Goal: Task Accomplishment & Management: Manage account settings

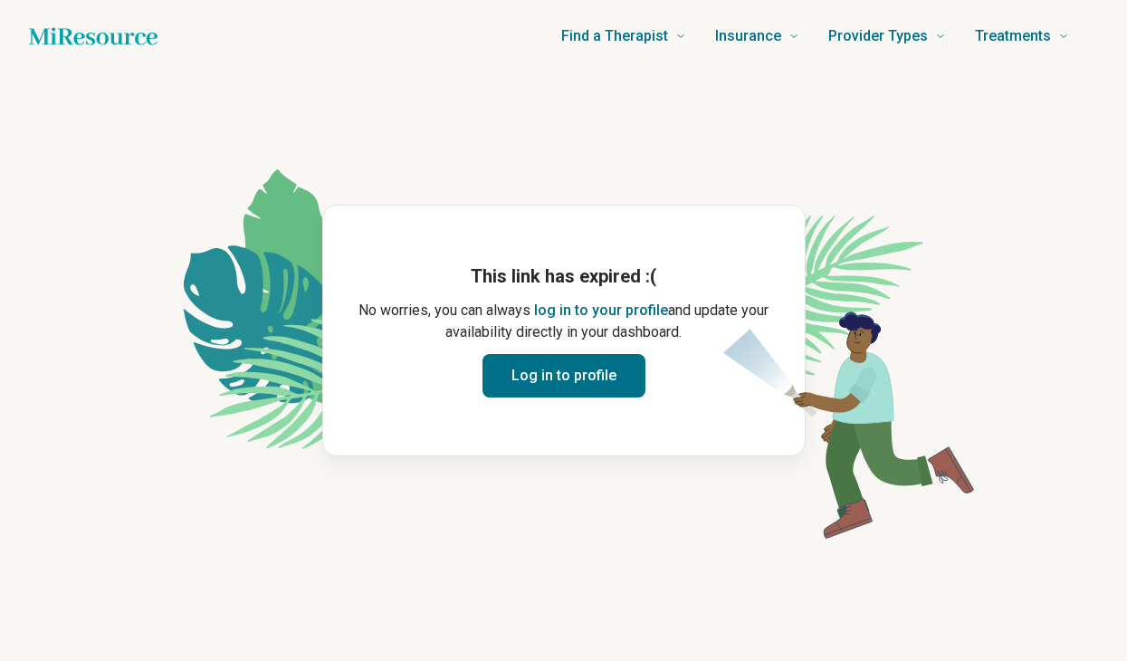
click at [565, 365] on button "Log in to profile" at bounding box center [563, 375] width 163 height 43
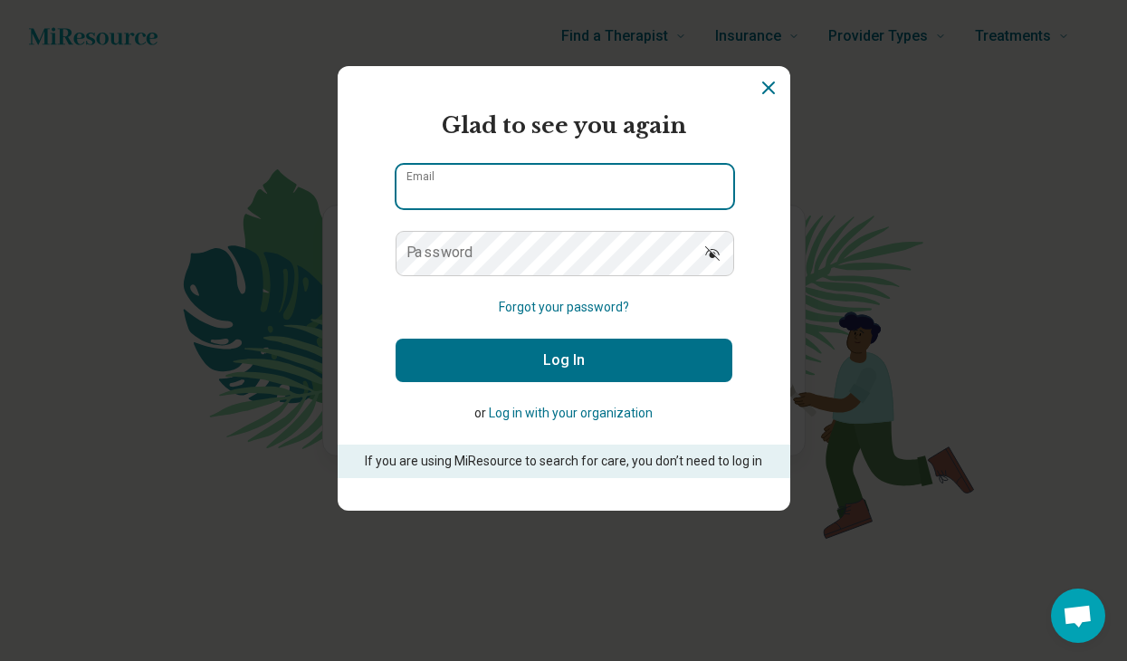
type input "**********"
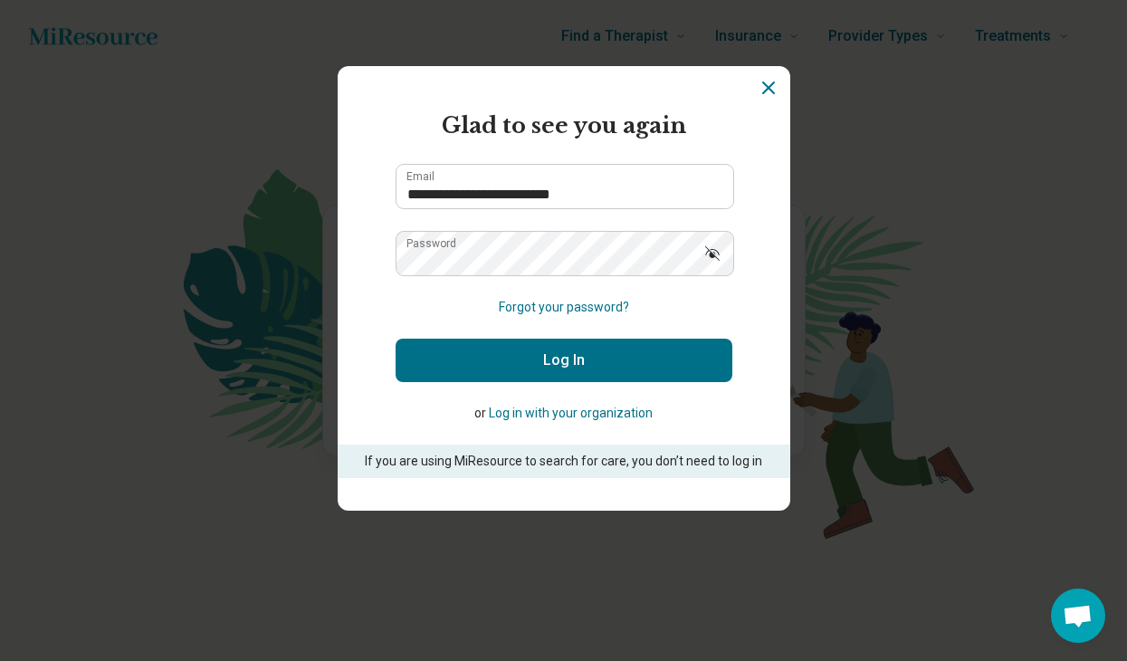
click at [571, 362] on button "Log In" at bounding box center [563, 359] width 337 height 43
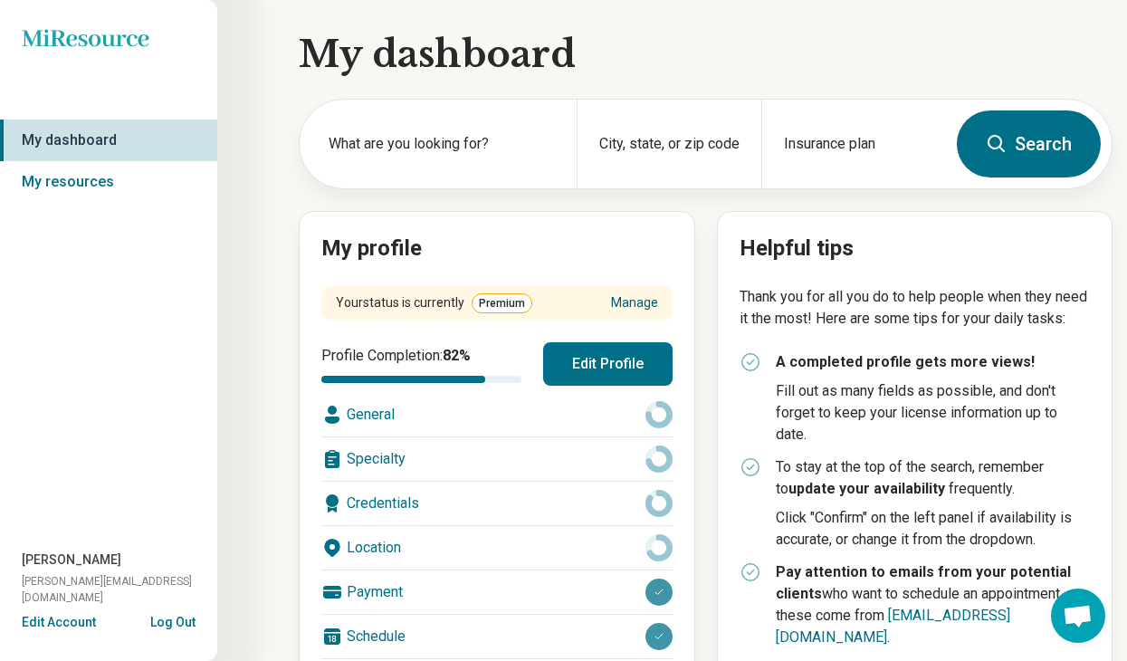
click at [635, 296] on link "Manage" at bounding box center [634, 302] width 47 height 19
click at [72, 34] on icon at bounding box center [85, 37] width 127 height 17
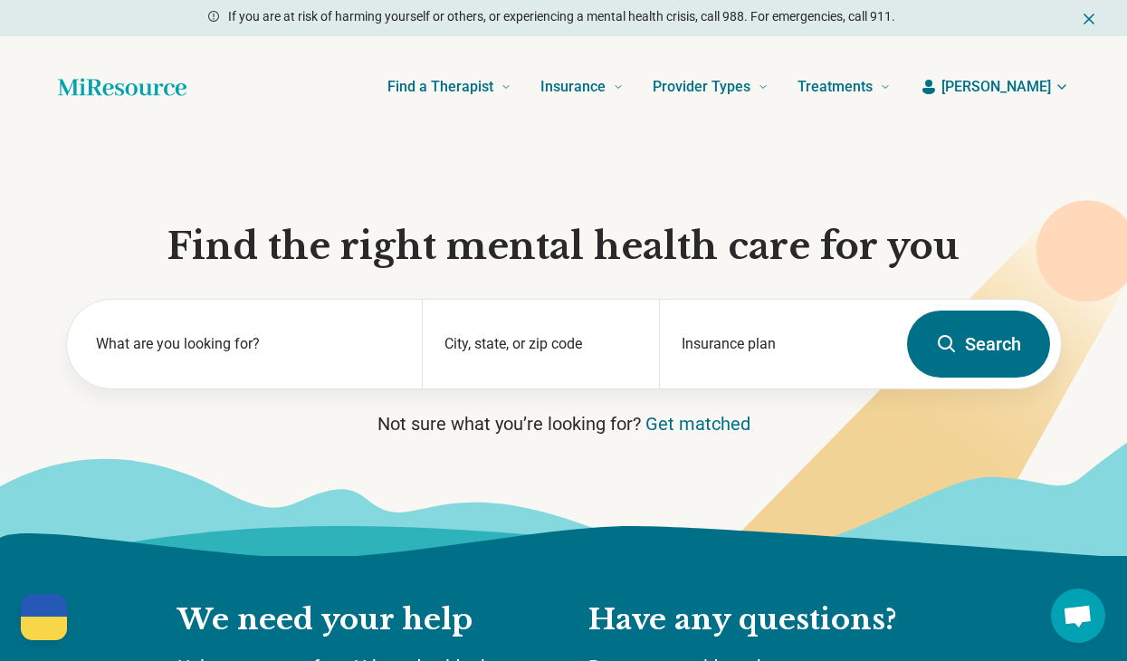
click at [1044, 88] on span "[PERSON_NAME]" at bounding box center [996, 87] width 110 height 22
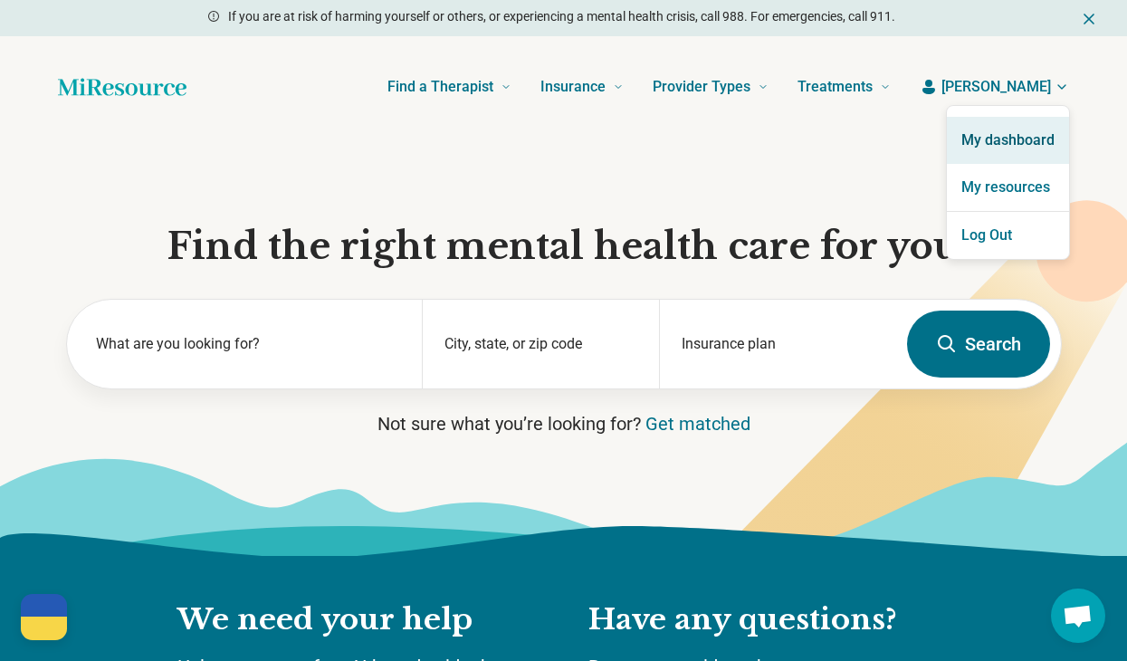
click at [988, 138] on link "My dashboard" at bounding box center [1008, 140] width 122 height 47
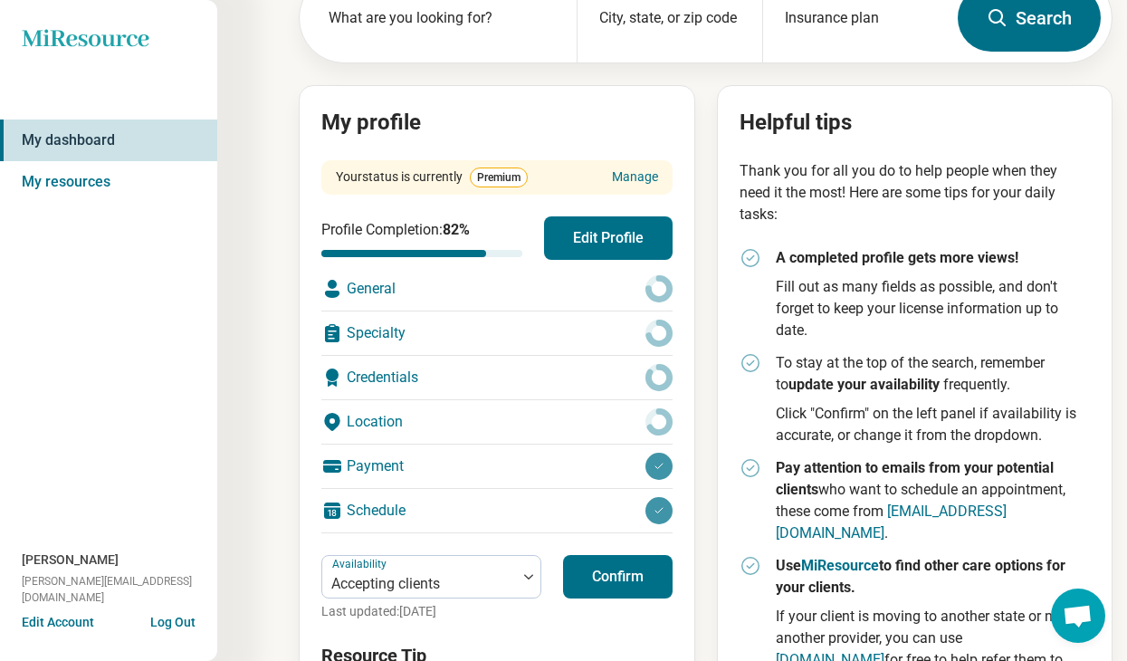
scroll to position [291, 0]
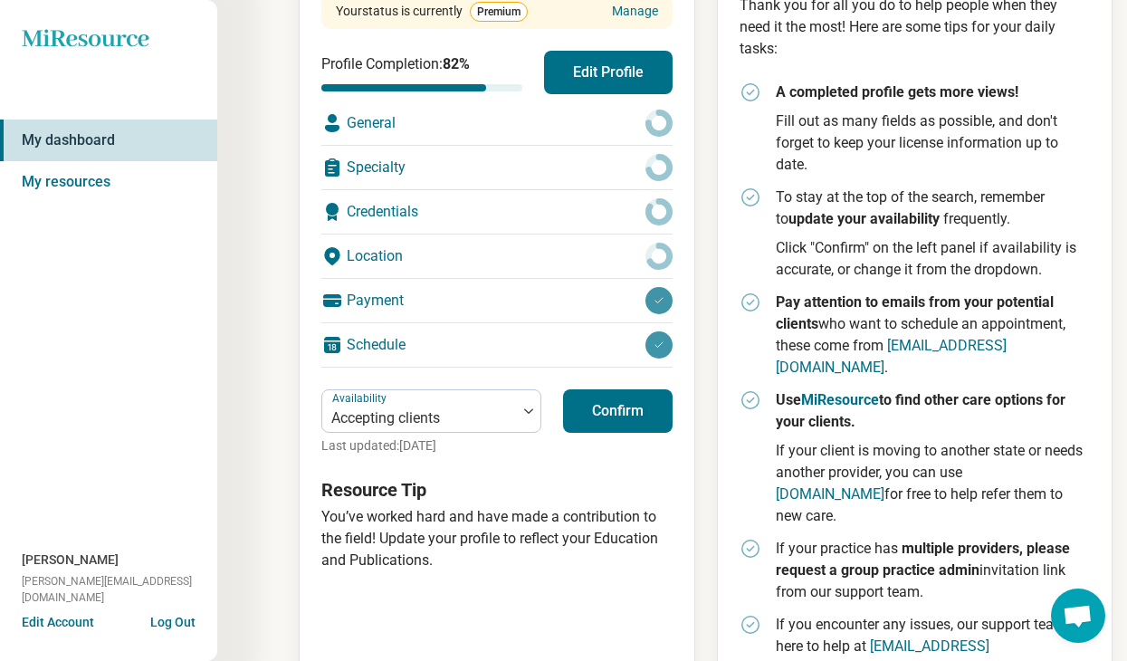
click at [629, 398] on button "Confirm" at bounding box center [618, 410] width 110 height 43
click at [640, 417] on button "Confirm" at bounding box center [618, 410] width 110 height 43
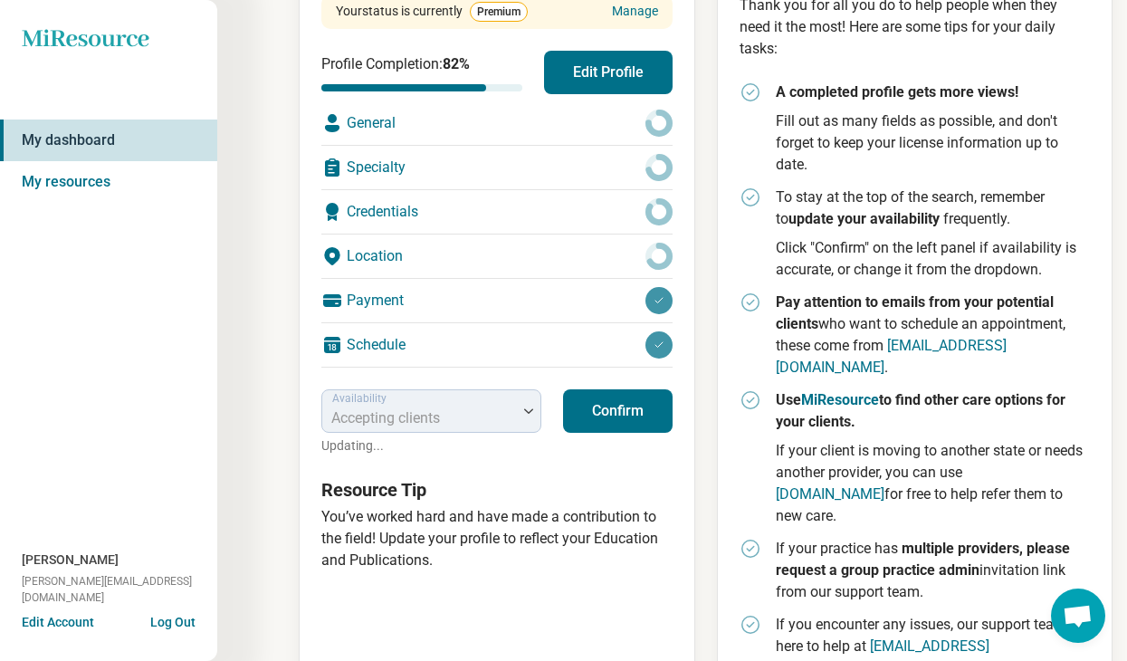
click at [640, 417] on button "Confirm" at bounding box center [618, 410] width 110 height 43
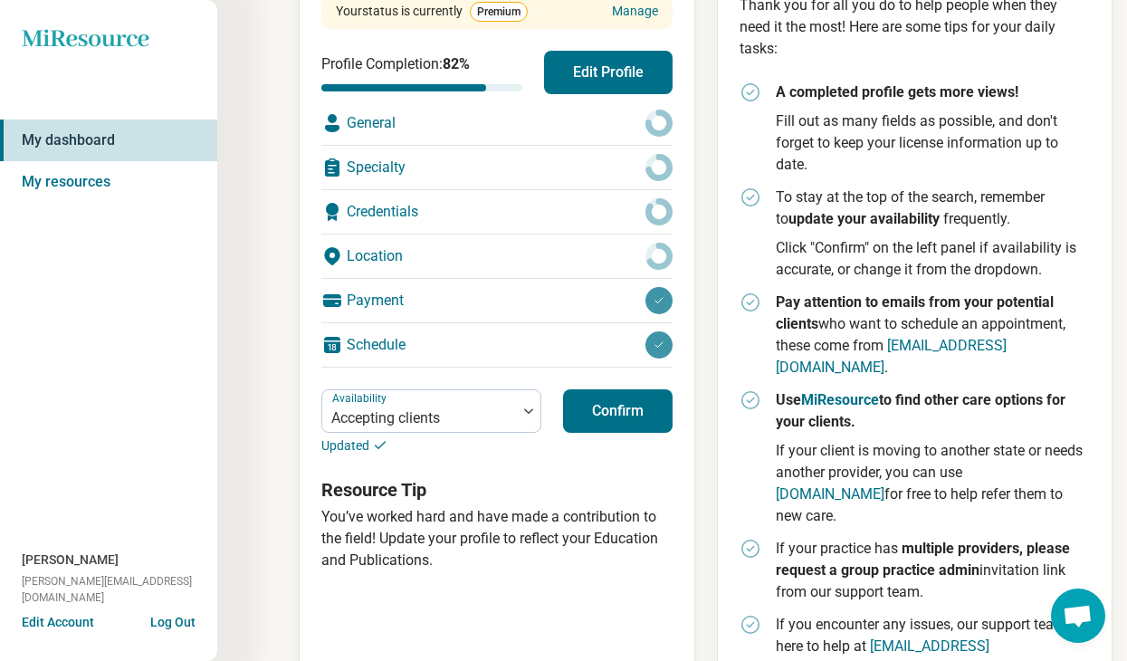
click at [640, 417] on button "Confirm" at bounding box center [618, 410] width 110 height 43
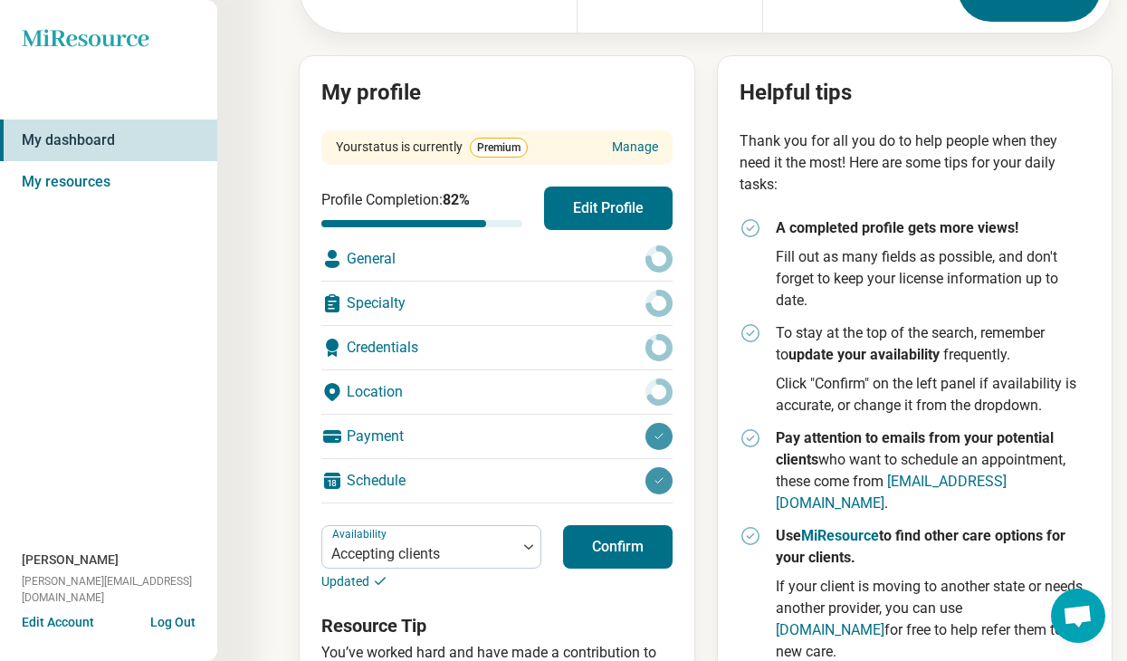
scroll to position [0, 0]
